Goal: Find contact information: Find contact information

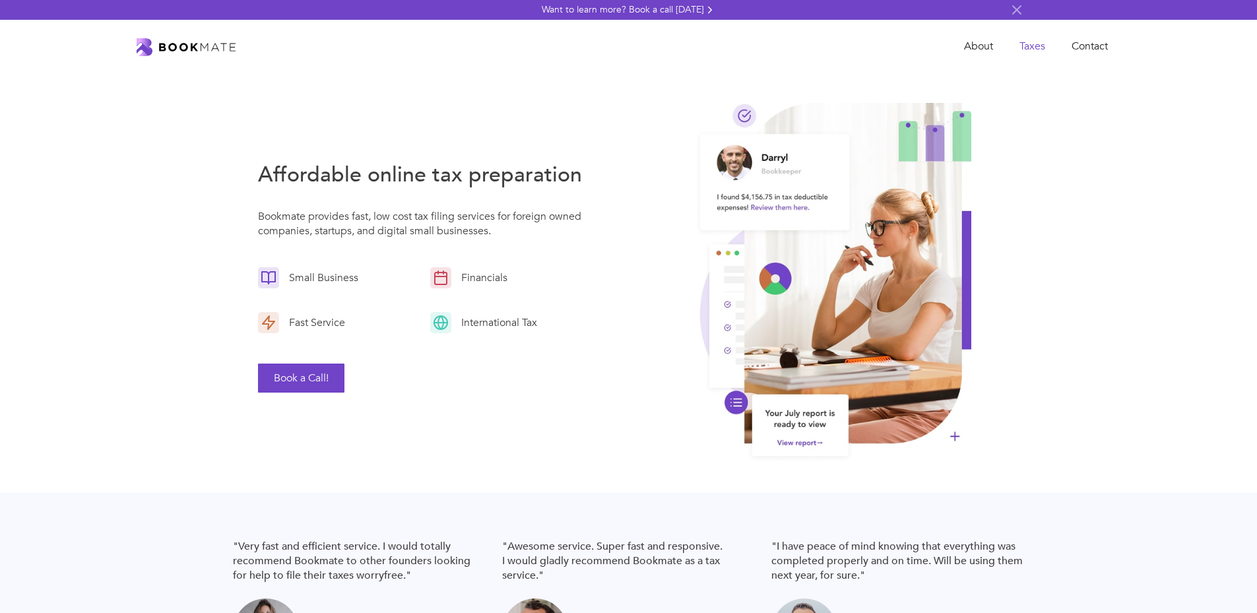
click at [1035, 47] on link "Taxes" at bounding box center [1032, 46] width 52 height 27
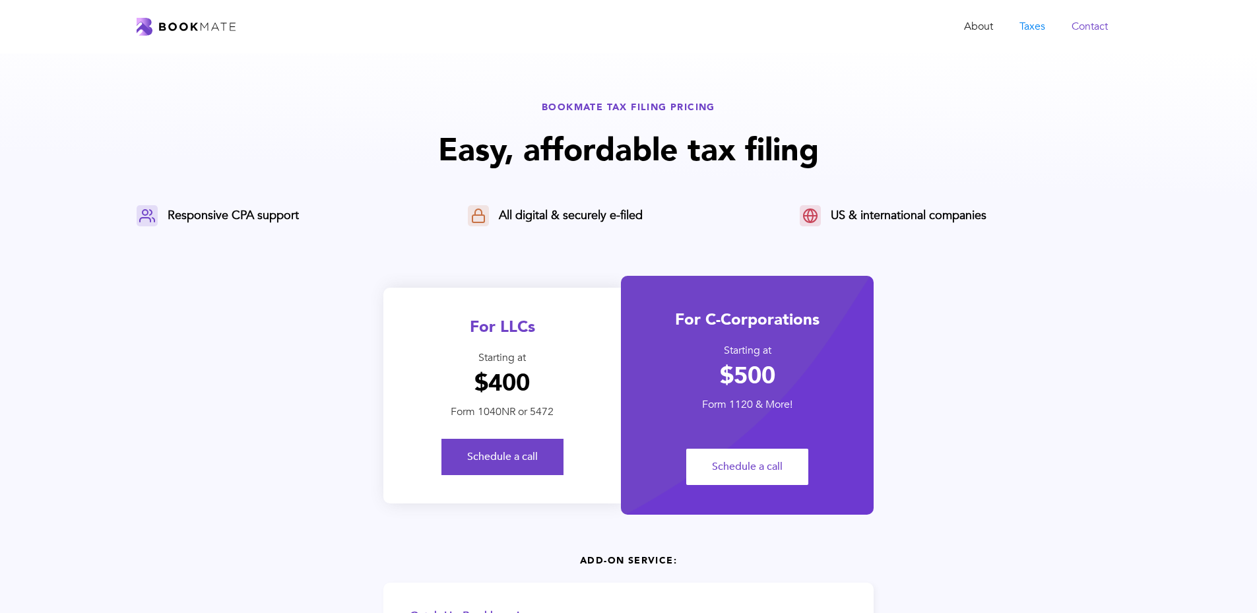
click at [1096, 28] on link "Contact" at bounding box center [1090, 26] width 63 height 27
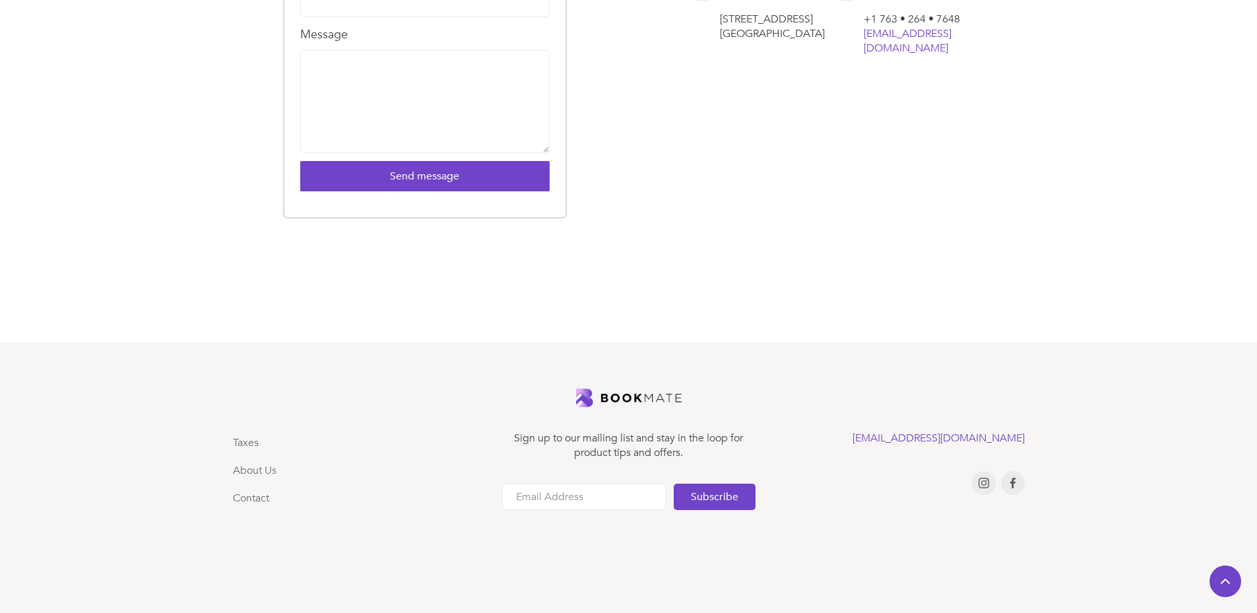
scroll to position [748, 0]
